Goal: Browse casually: Explore the website without a specific task or goal

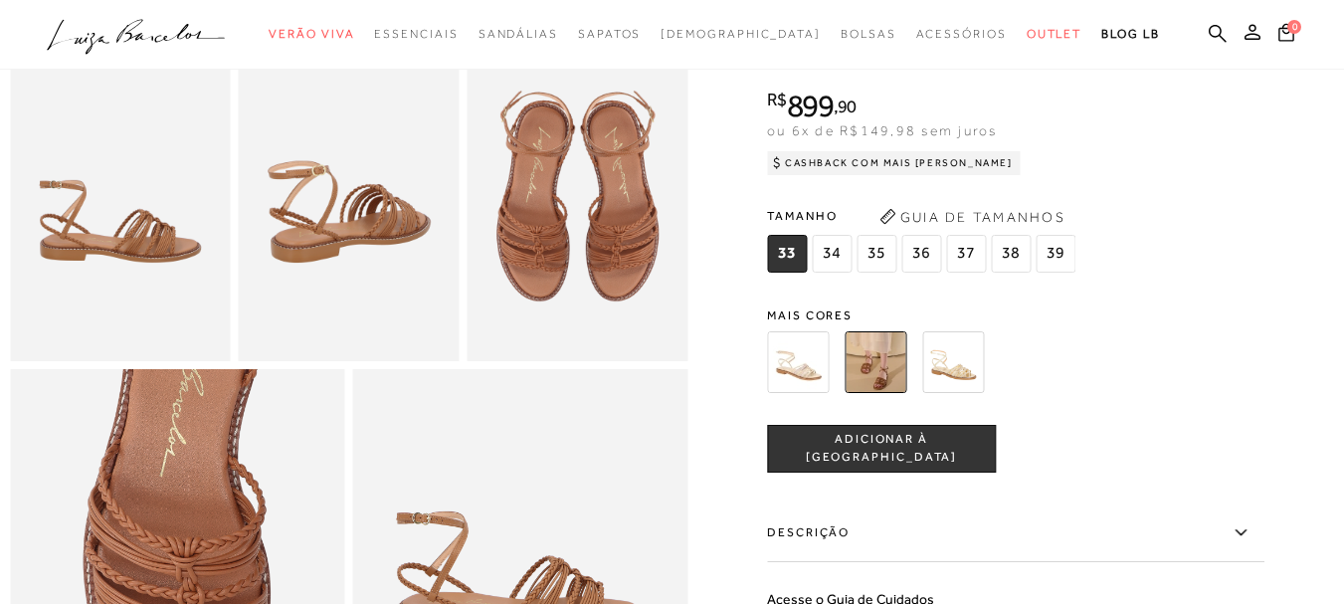
scroll to position [597, 0]
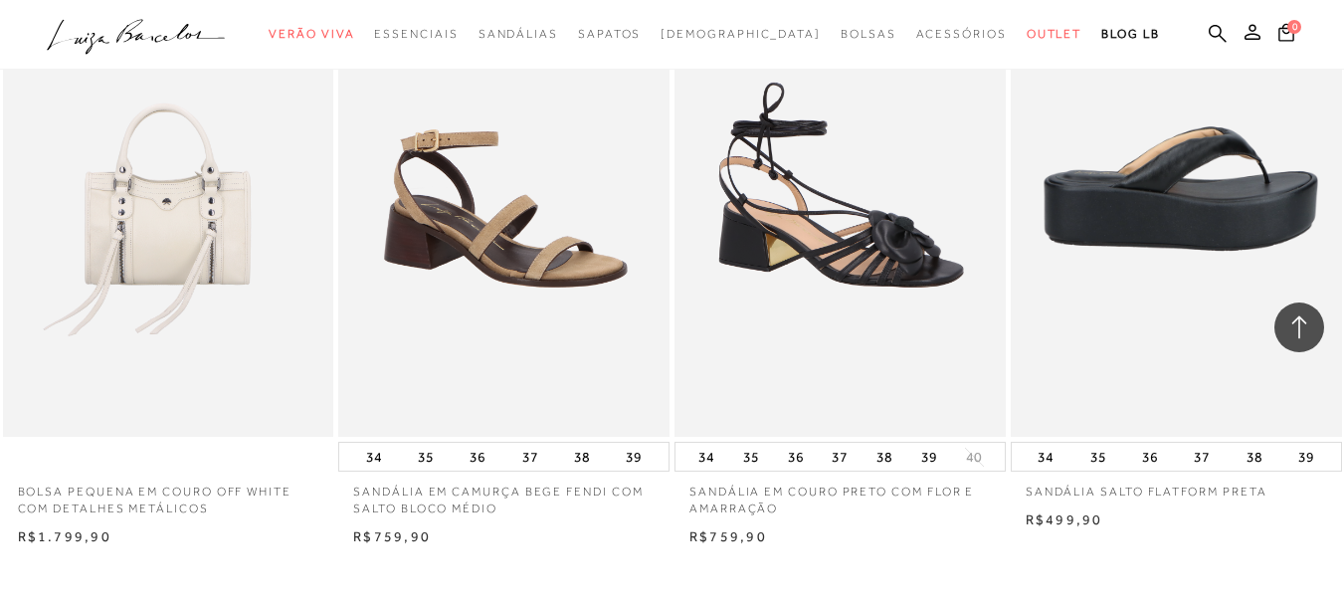
scroll to position [64146, 0]
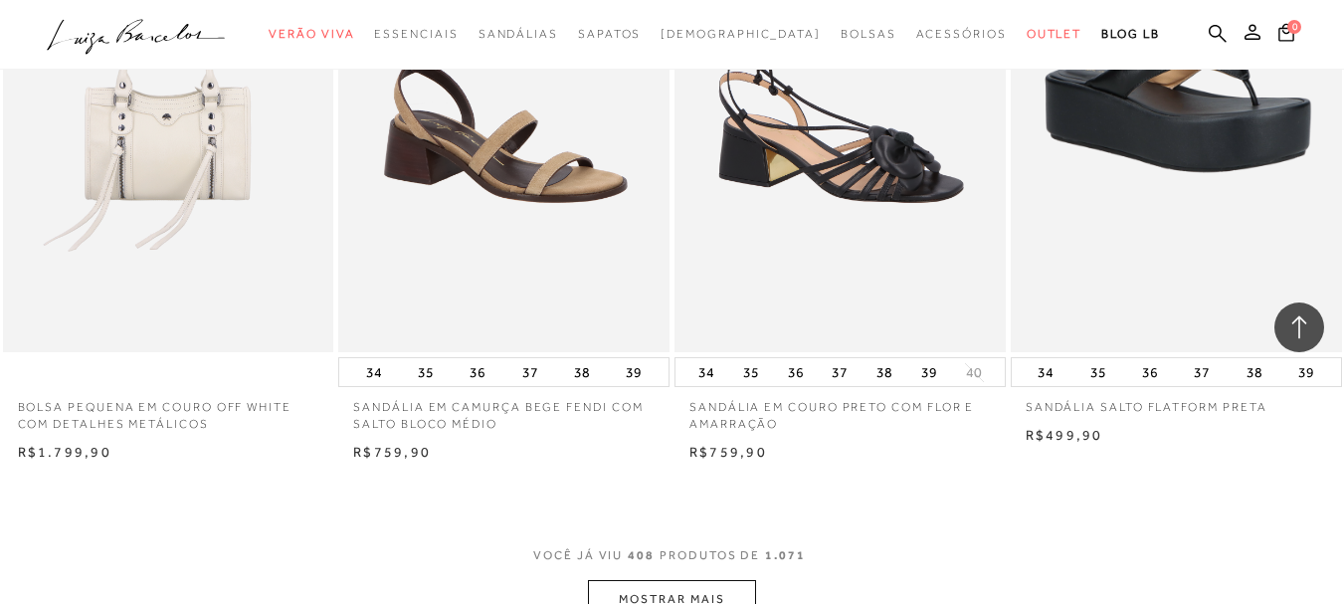
click at [671, 580] on button "MOSTRAR MAIS" at bounding box center [671, 599] width 167 height 39
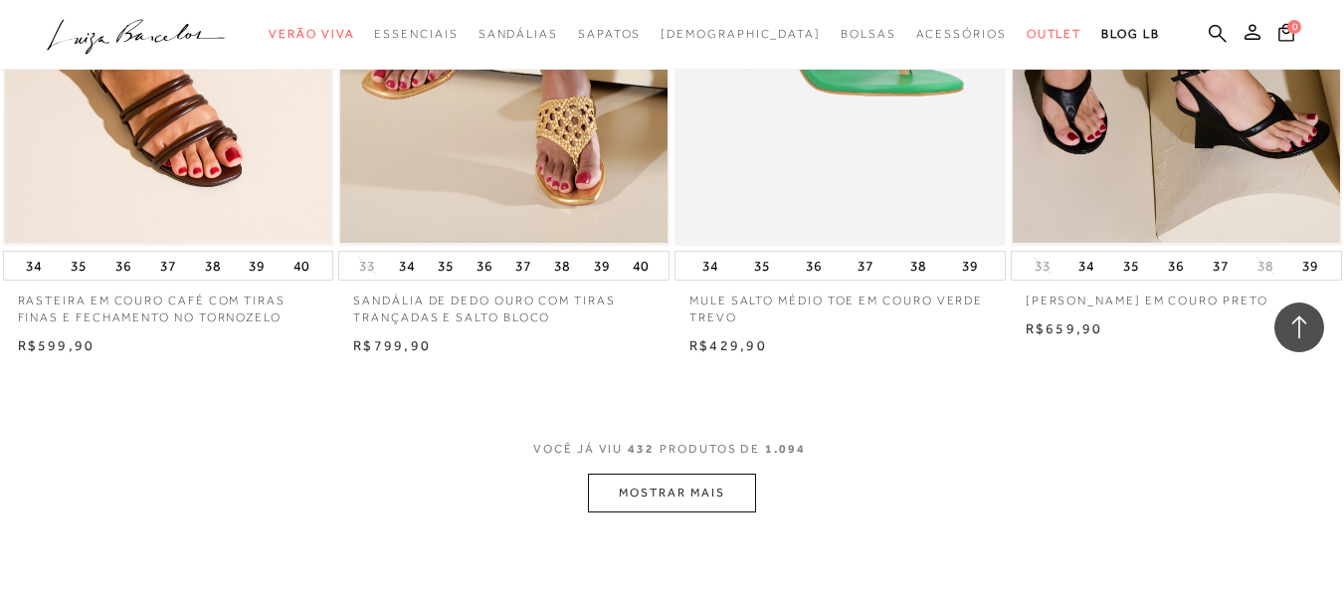
scroll to position [68224, 0]
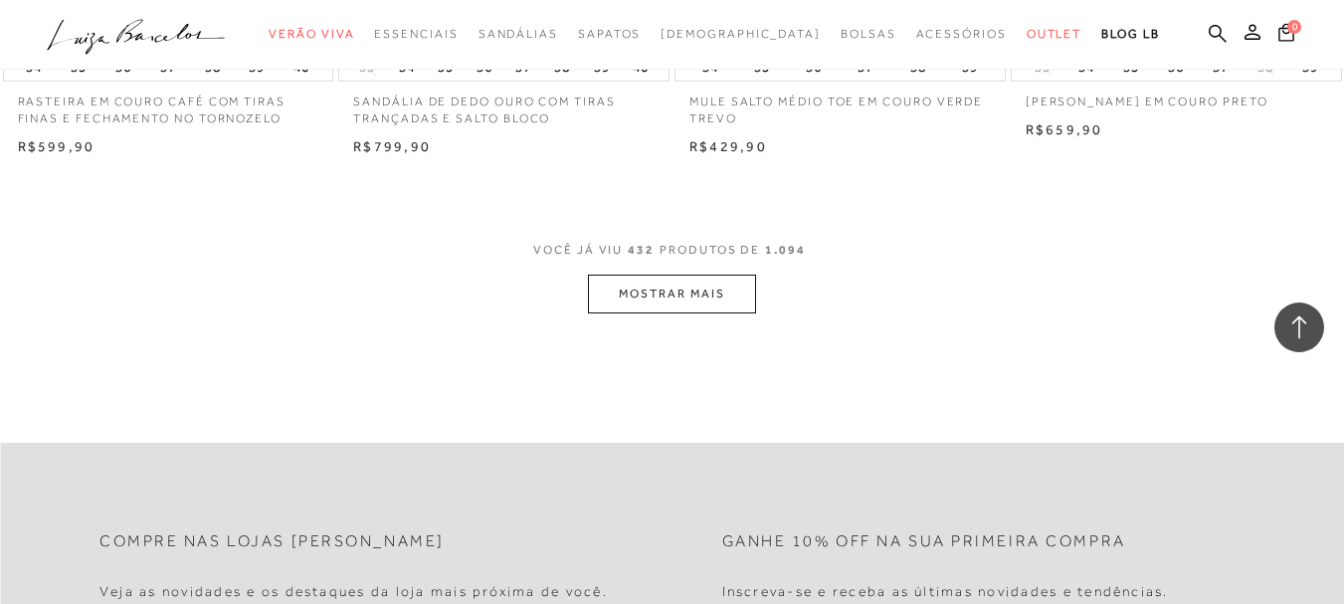
click at [698, 274] on button "MOSTRAR MAIS" at bounding box center [671, 293] width 167 height 39
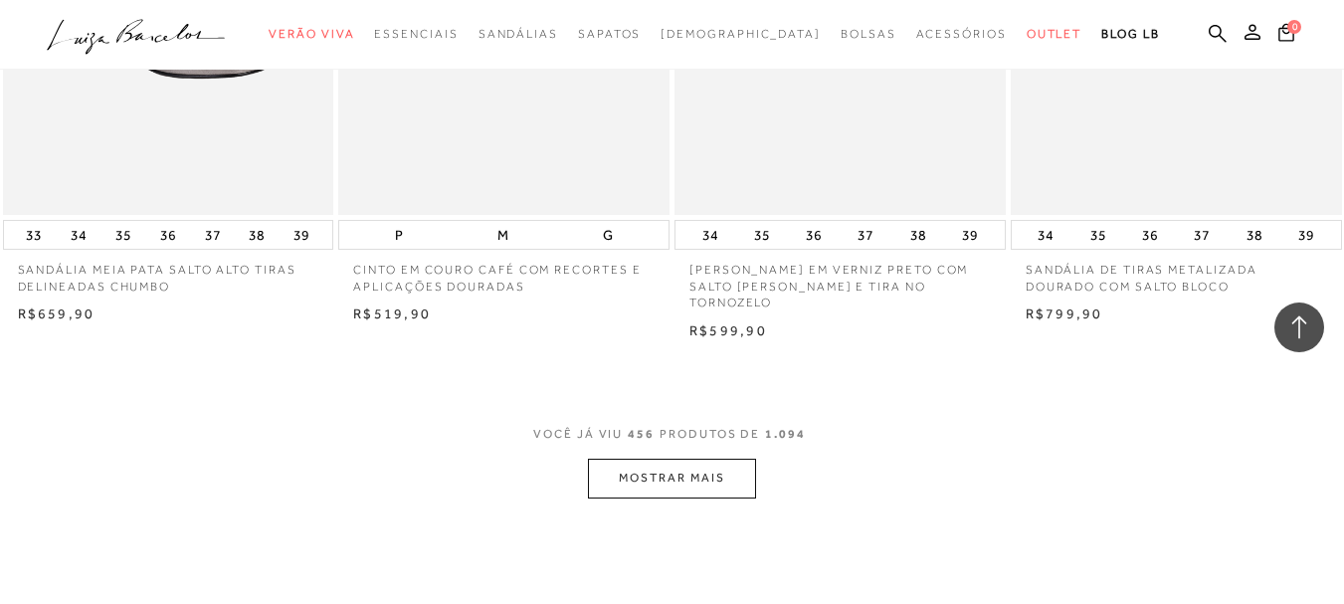
scroll to position [71804, 0]
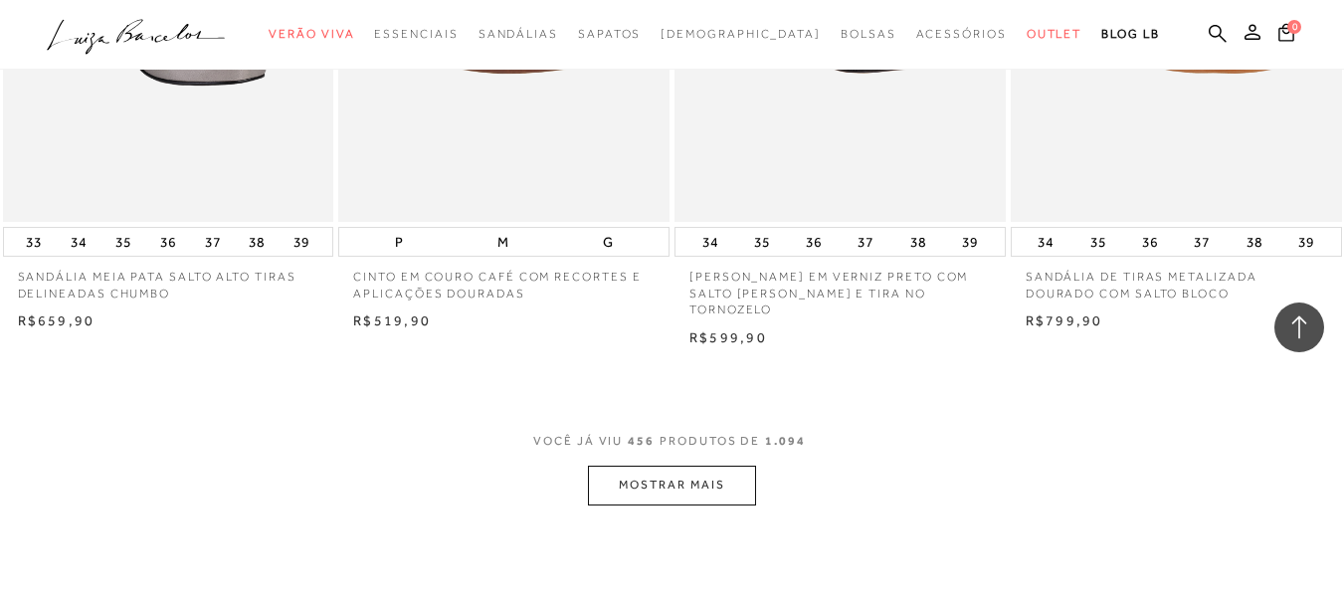
click at [701, 465] on button "MOSTRAR MAIS" at bounding box center [671, 484] width 167 height 39
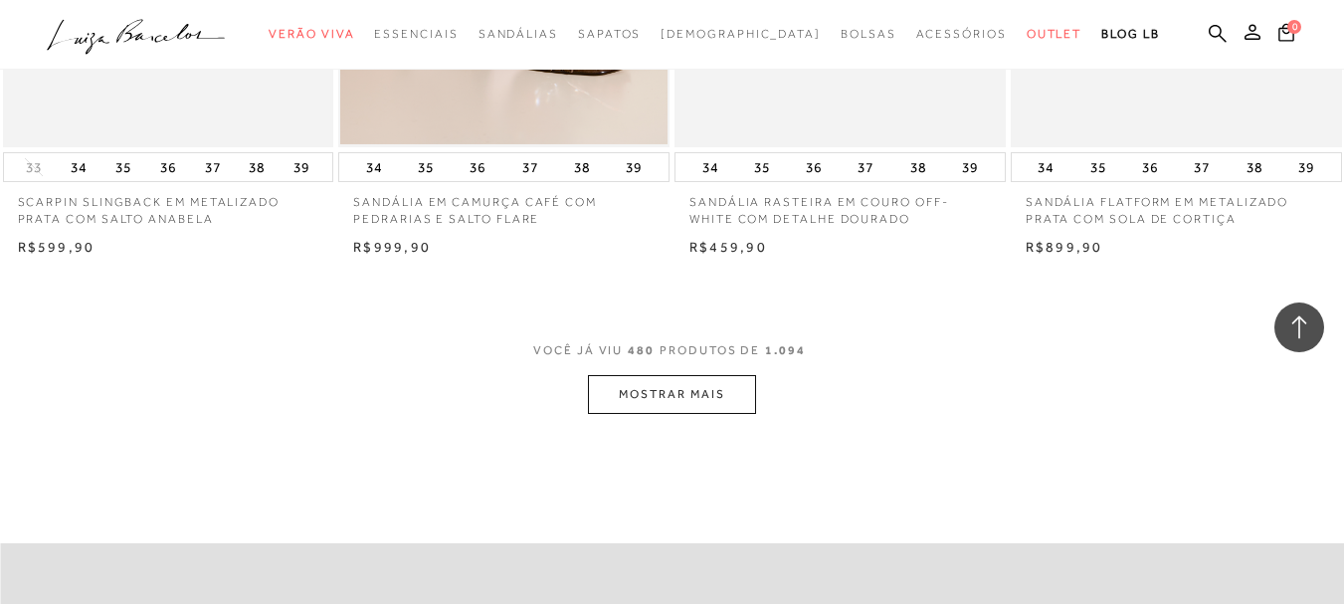
scroll to position [75782, 0]
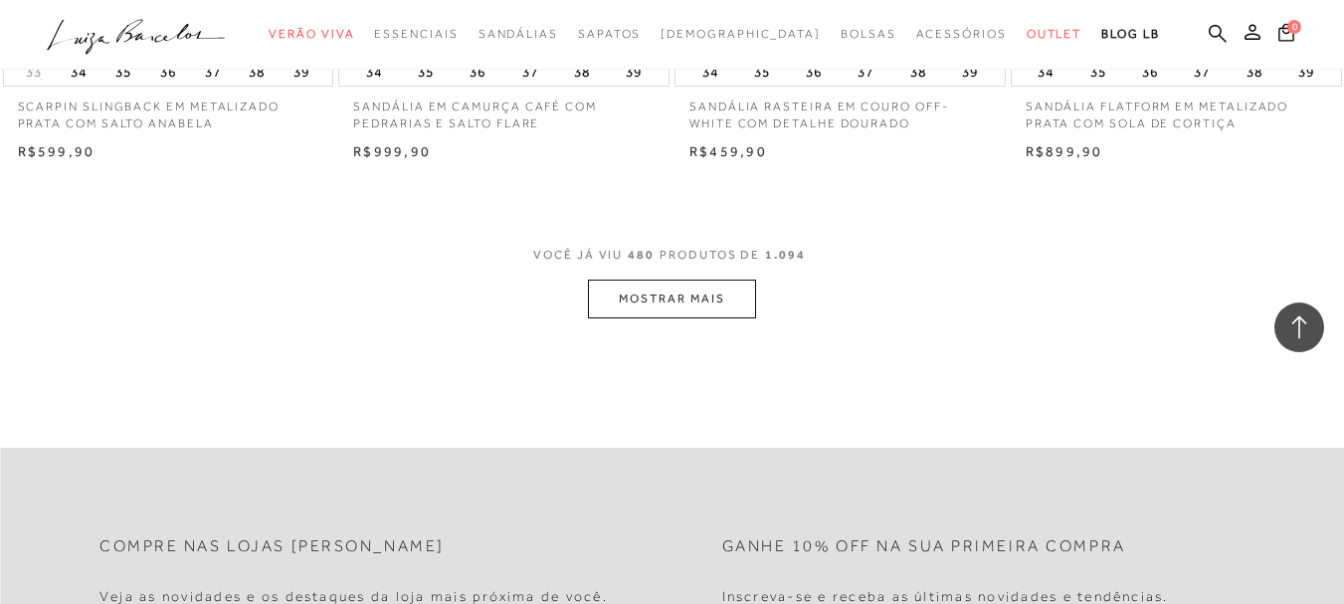
click at [717, 279] on button "MOSTRAR MAIS" at bounding box center [671, 298] width 167 height 39
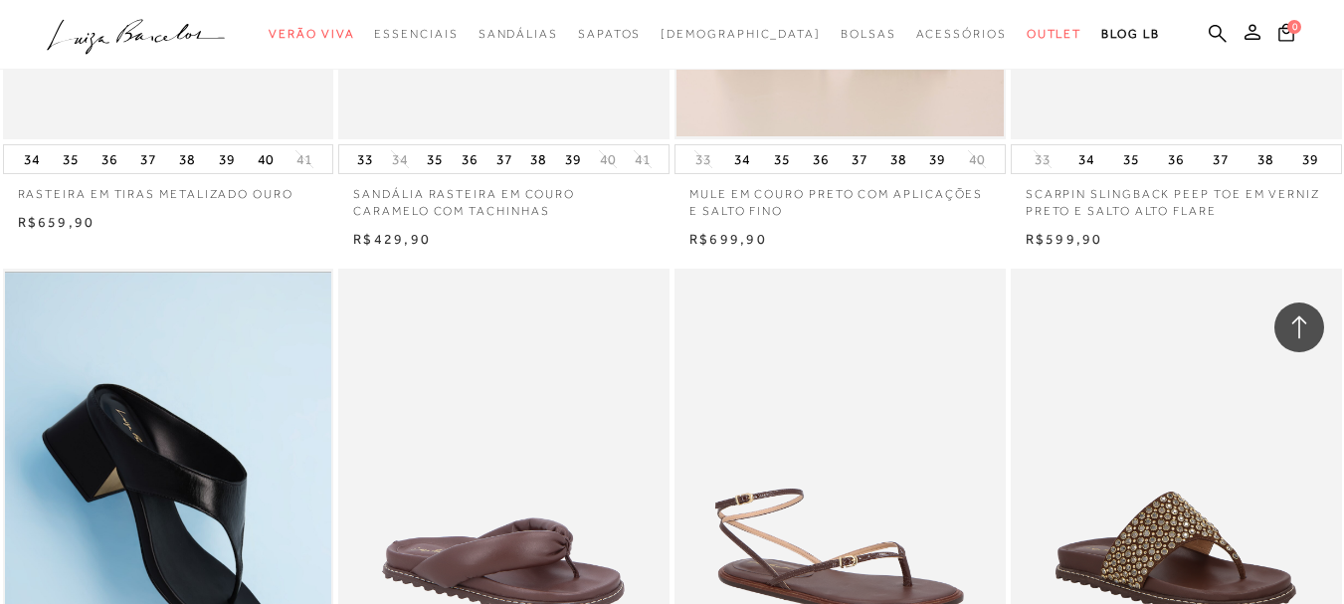
scroll to position [79064, 0]
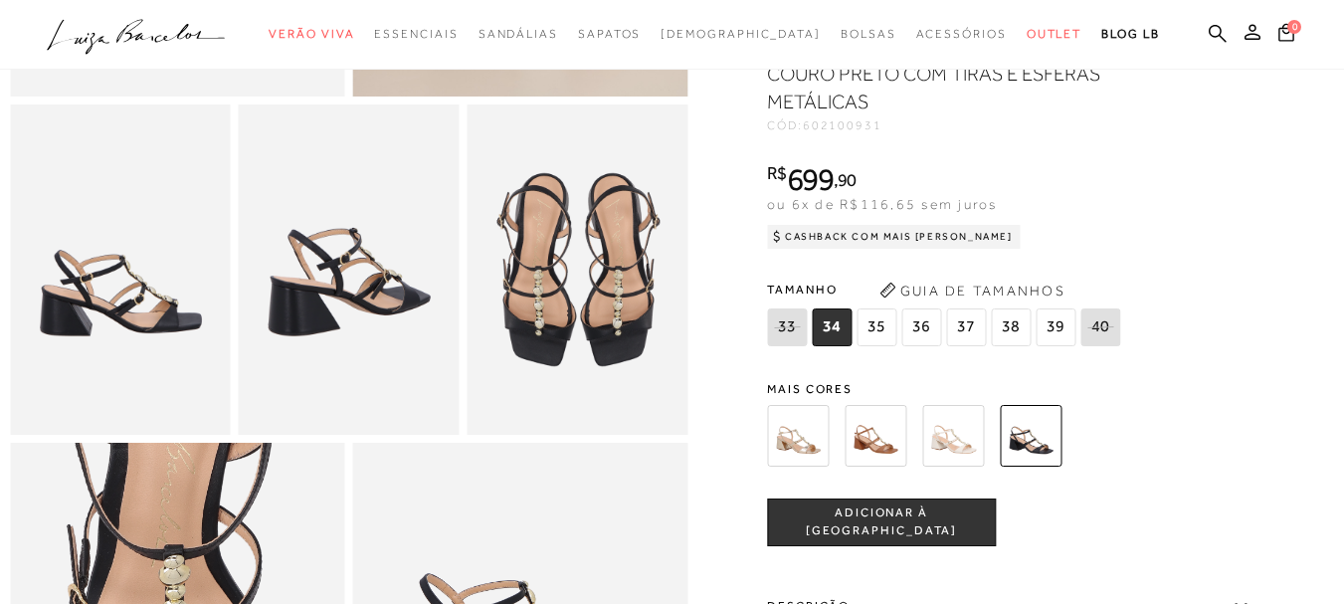
scroll to position [497, 0]
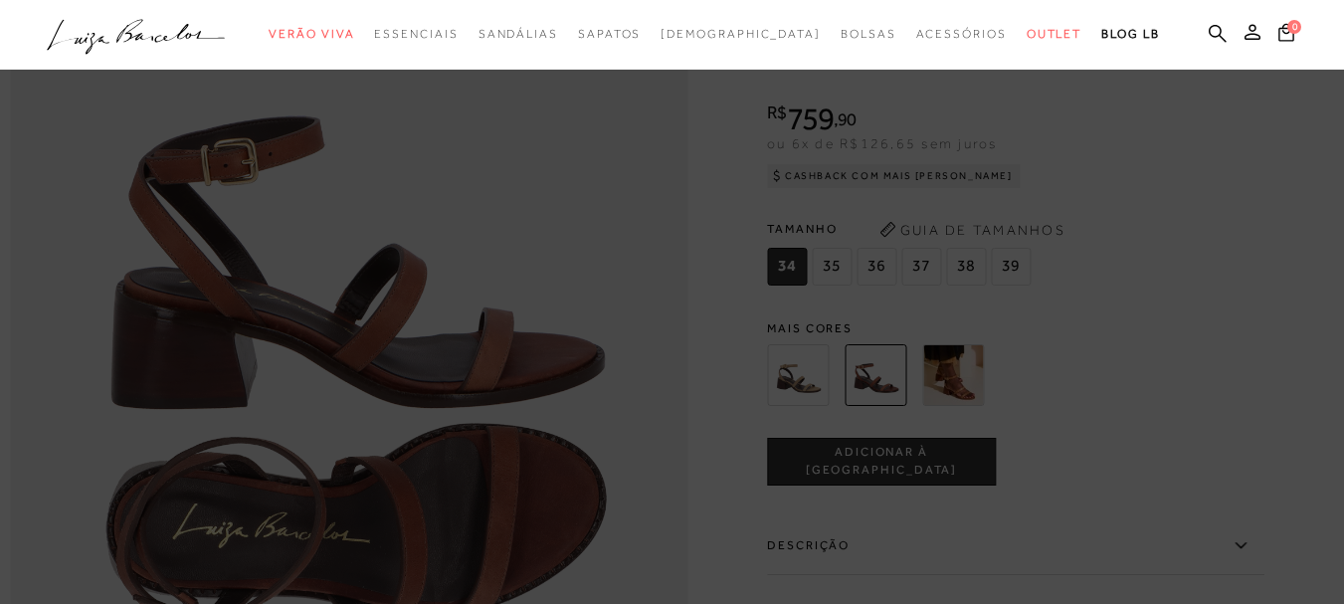
scroll to position [1094, 0]
